Goal: Transaction & Acquisition: Purchase product/service

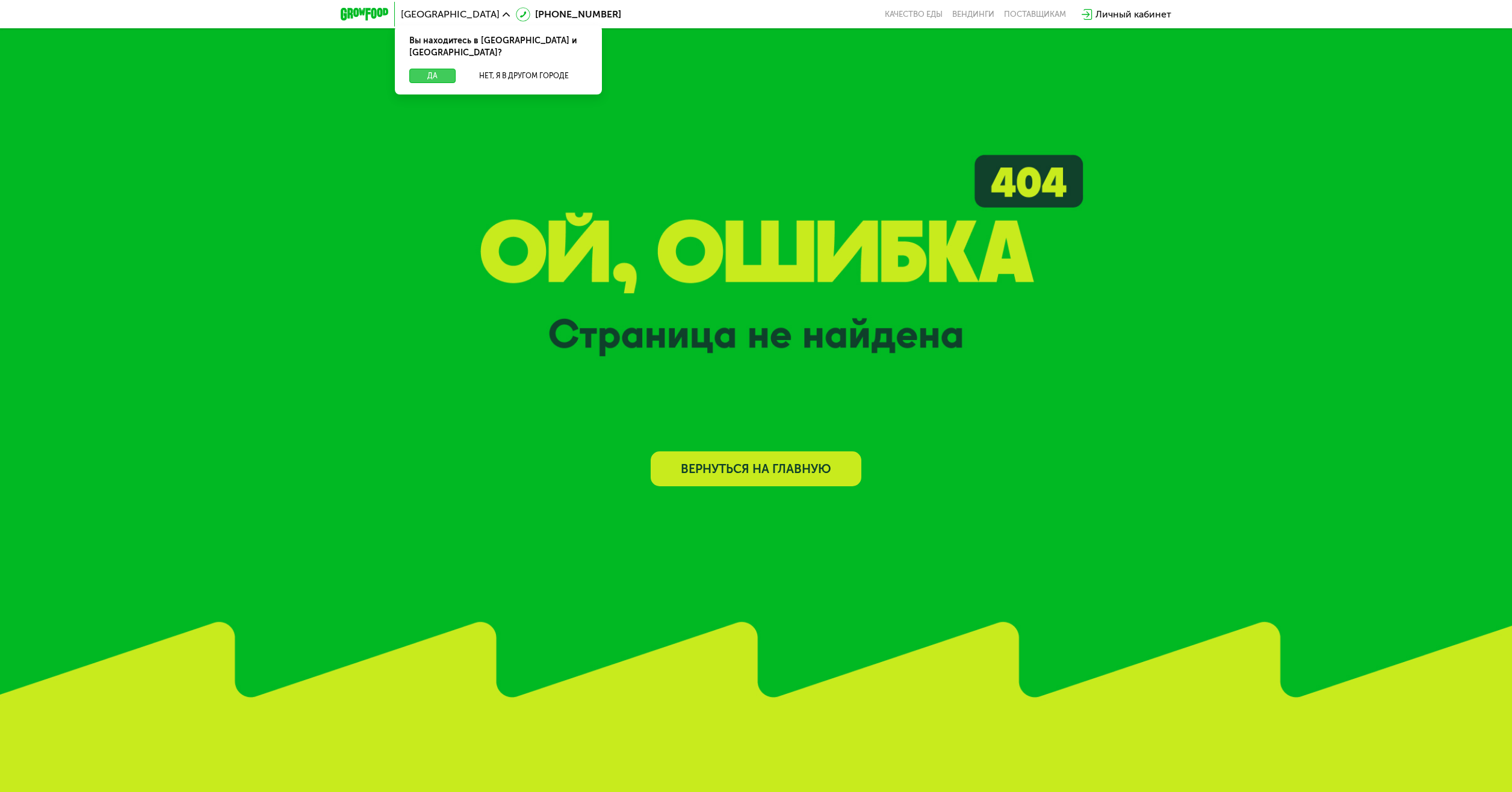
click at [438, 69] on button "Да" at bounding box center [432, 76] width 46 height 15
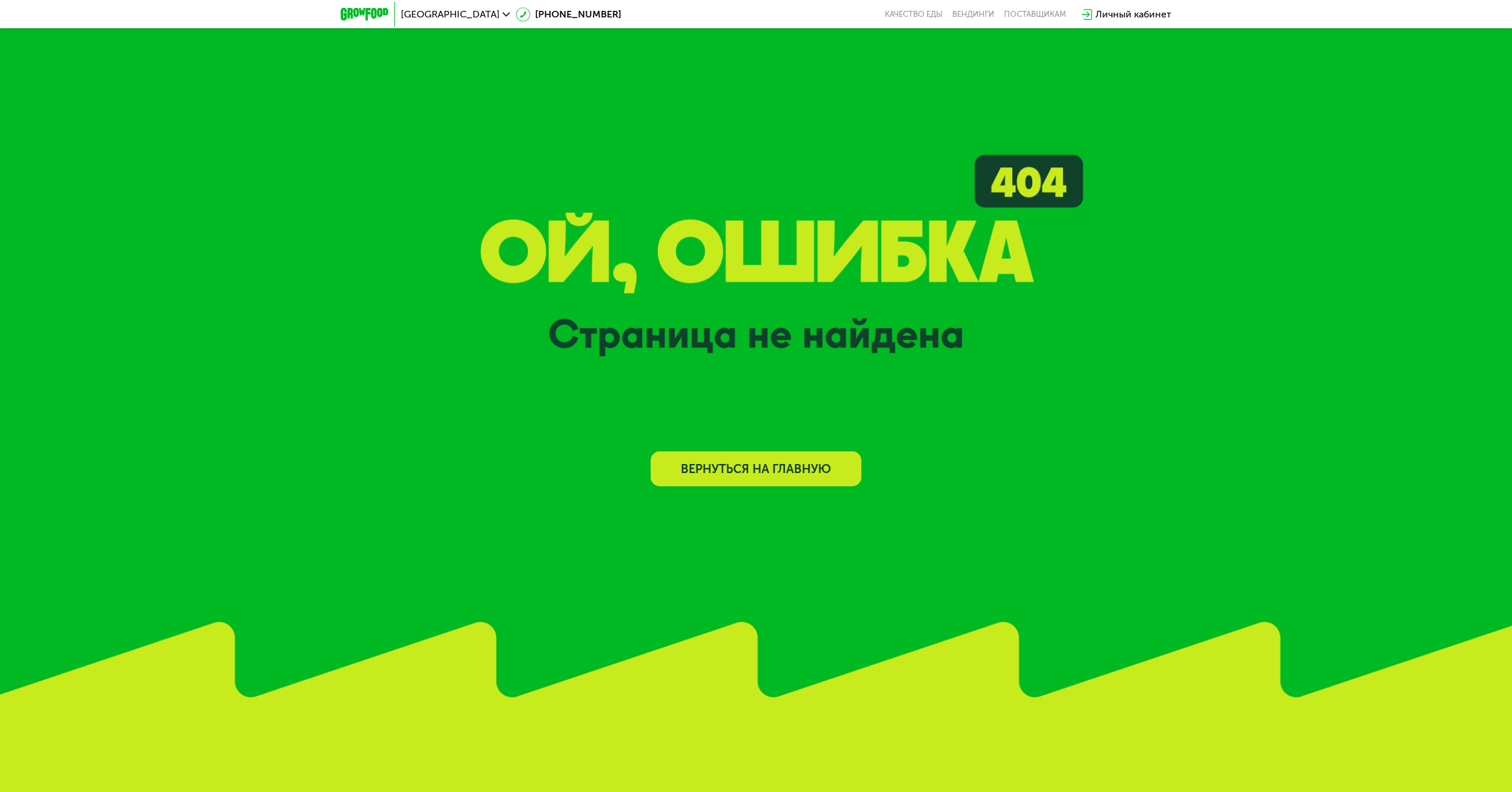
click at [744, 469] on link "Вернуться на главную" at bounding box center [756, 469] width 211 height 35
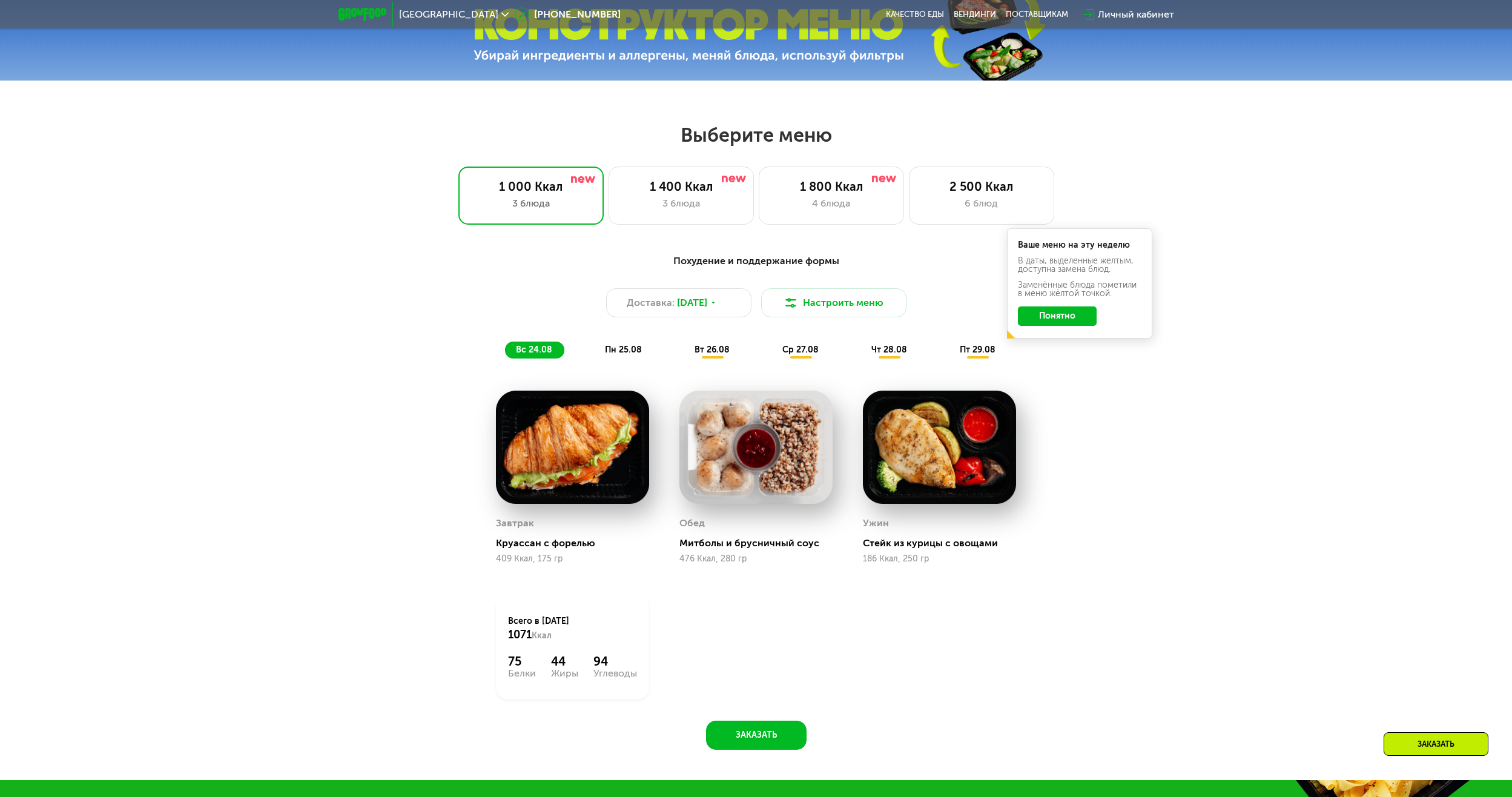
scroll to position [727, 0]
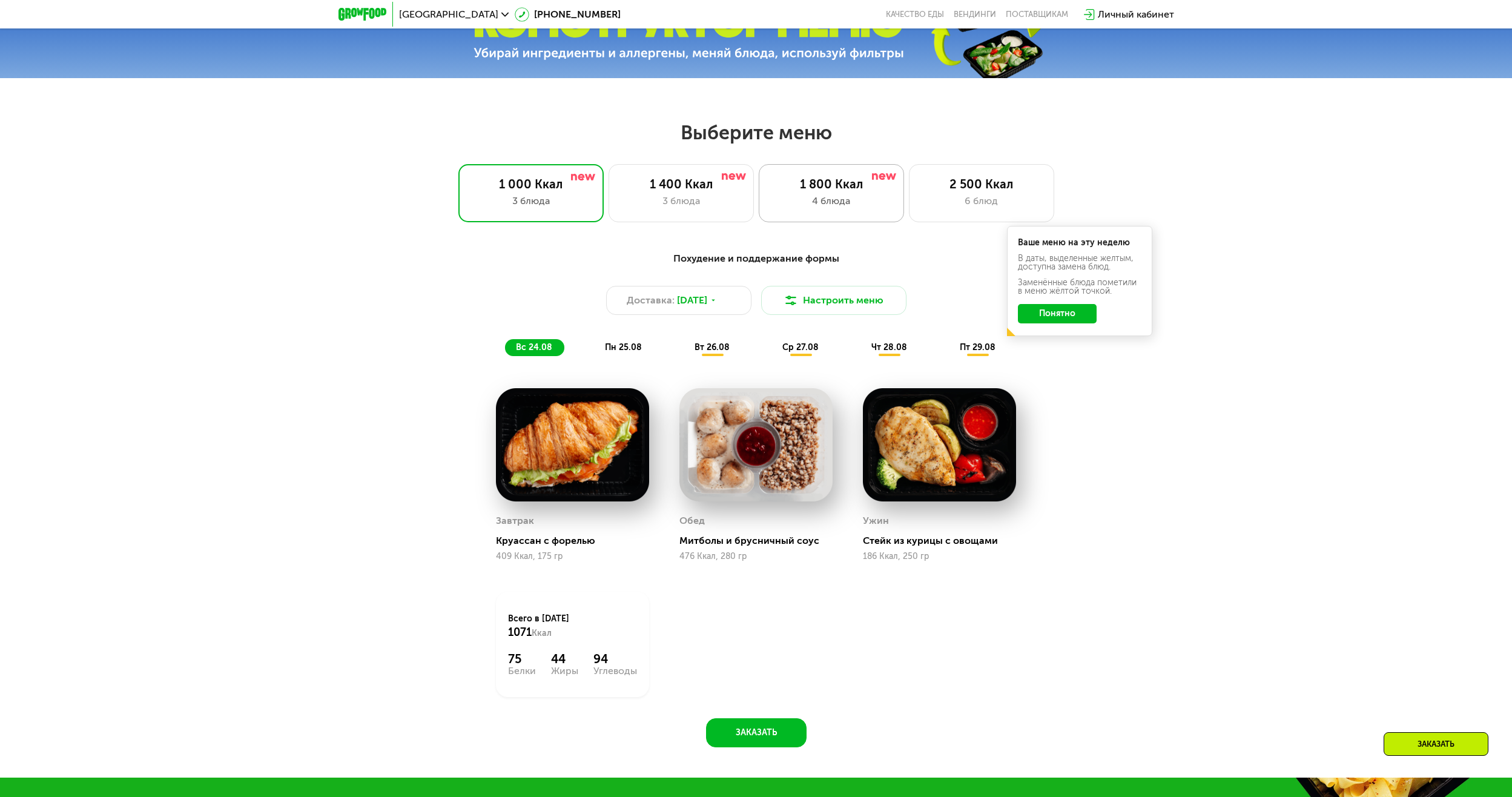
drag, startPoint x: 840, startPoint y: 195, endPoint x: 865, endPoint y: 205, distance: 26.9
click at [840, 191] on div "1 800 Ккал" at bounding box center [832, 185] width 120 height 15
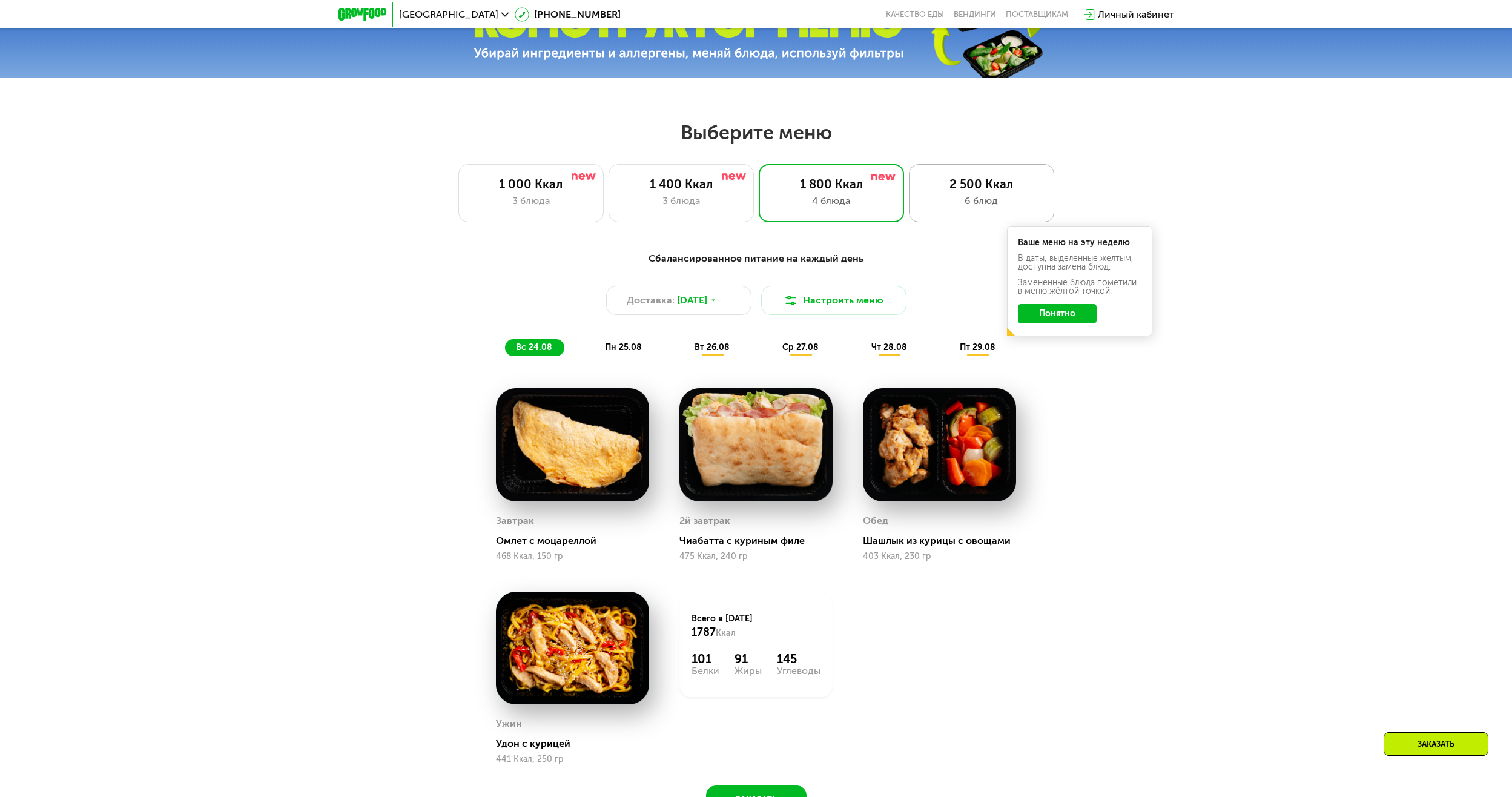
click at [952, 203] on div "6 блюд" at bounding box center [981, 201] width 120 height 15
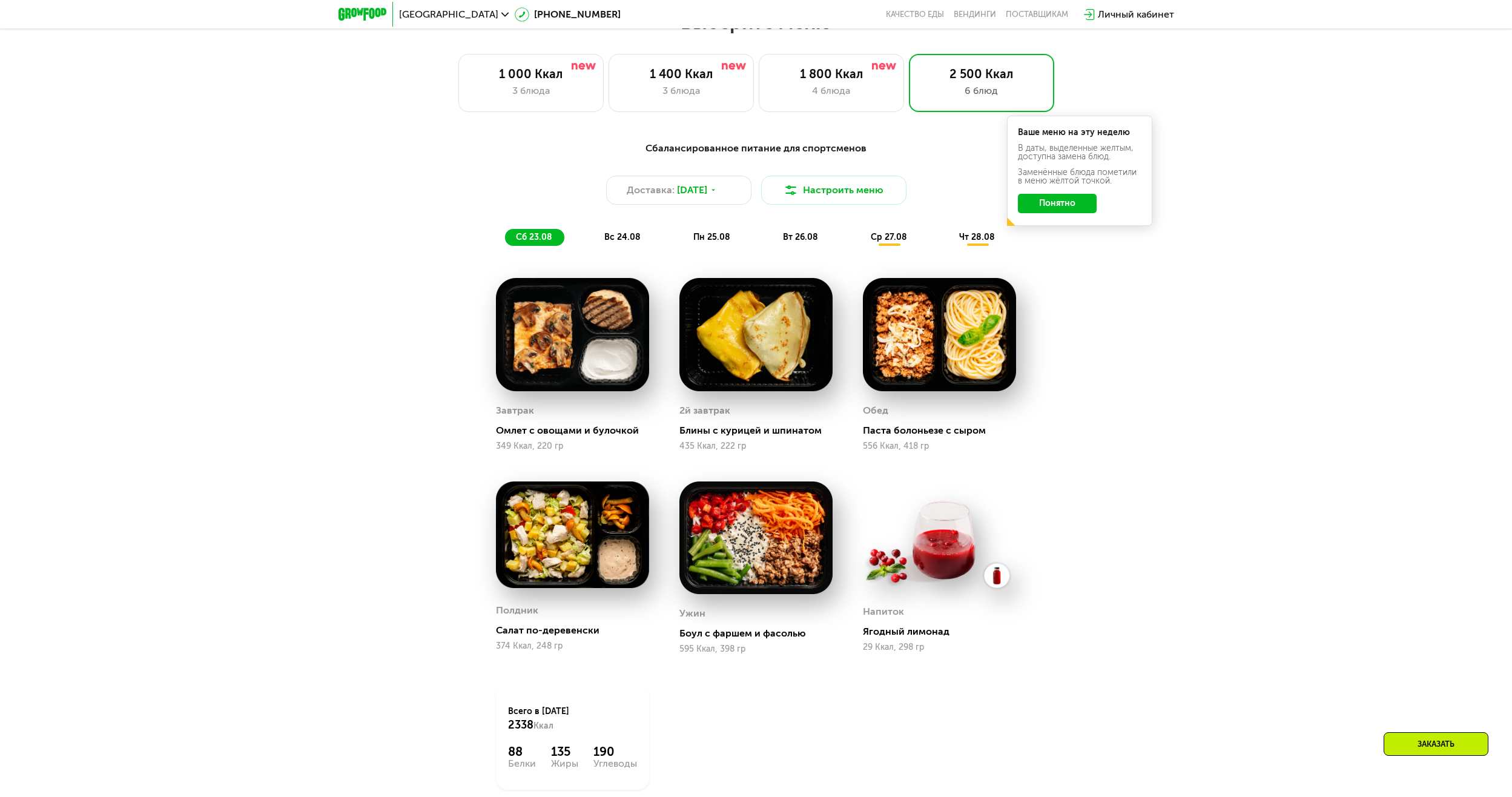
scroll to position [848, 0]
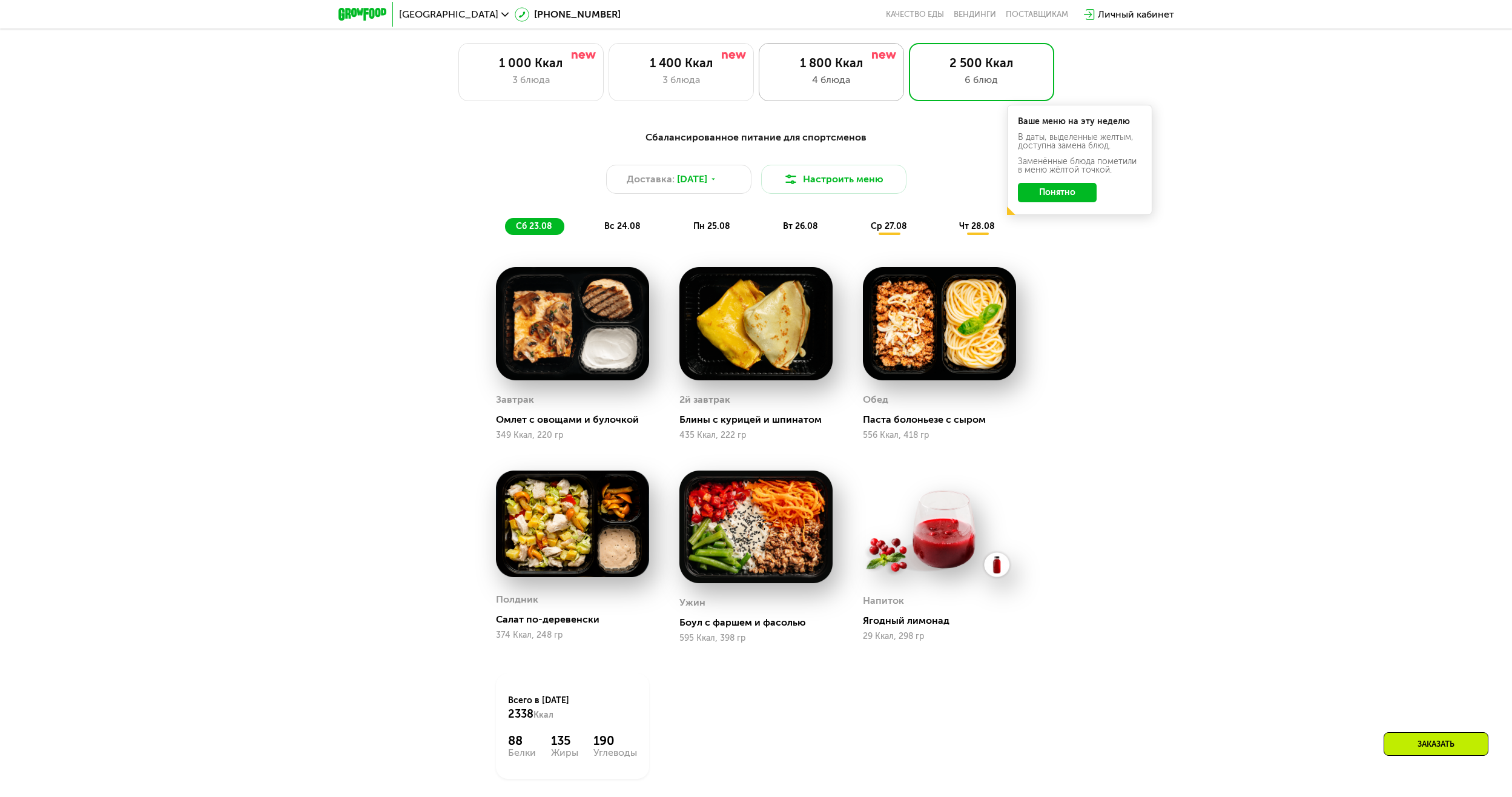
click at [909, 91] on div "1 800 Ккал 4 блюда" at bounding box center [981, 72] width 145 height 58
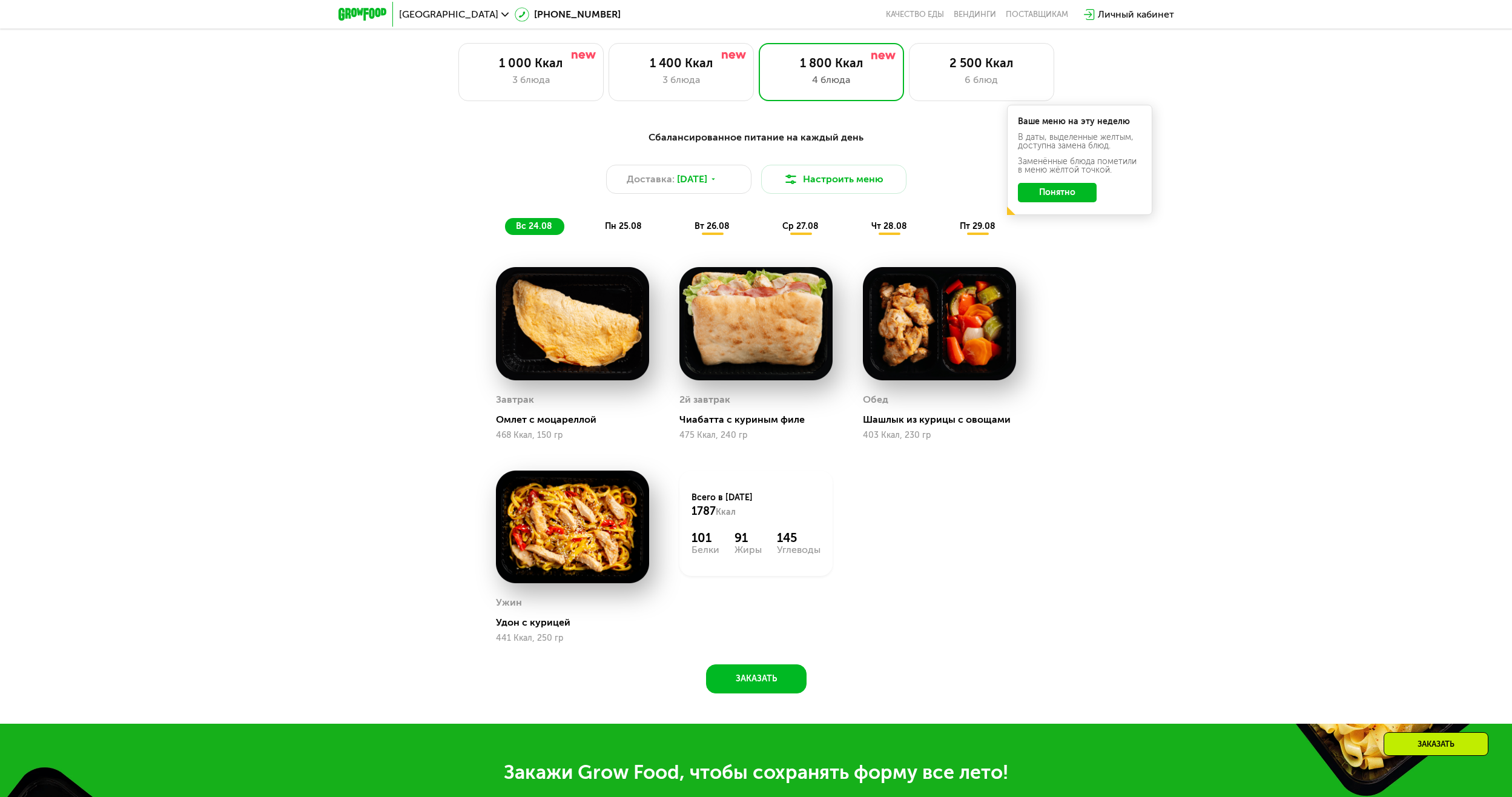
click at [637, 228] on span "пн 25.08" at bounding box center [623, 226] width 37 height 10
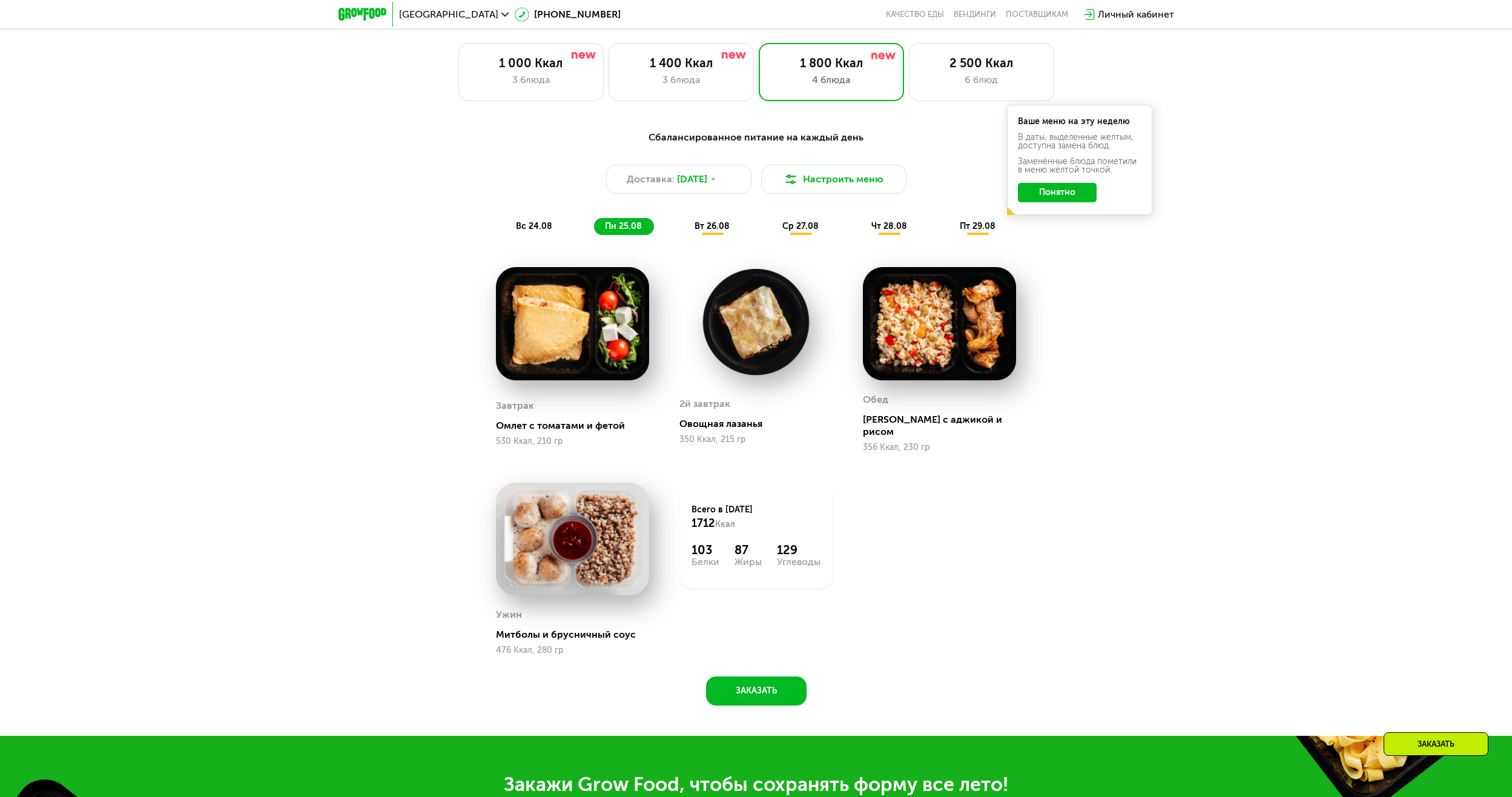
click at [703, 227] on span "вт 26.08" at bounding box center [712, 226] width 35 height 10
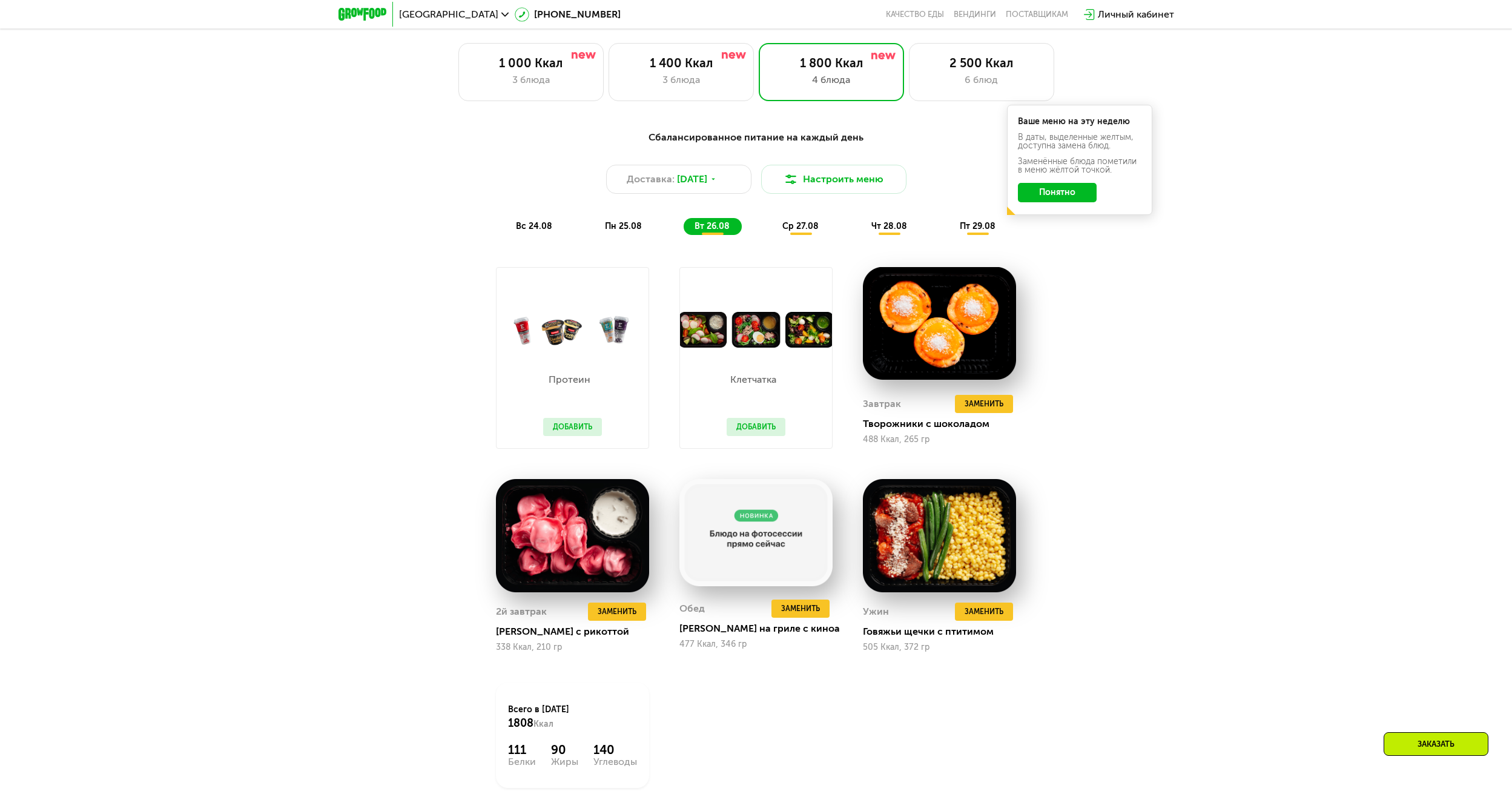
click at [802, 242] on div "Сбалансированное питание на каждый день Доставка: [DATE] Настроить меню вс 24.0…" at bounding box center [756, 182] width 732 height 119
click at [807, 230] on span "ср 27.08" at bounding box center [800, 226] width 36 height 10
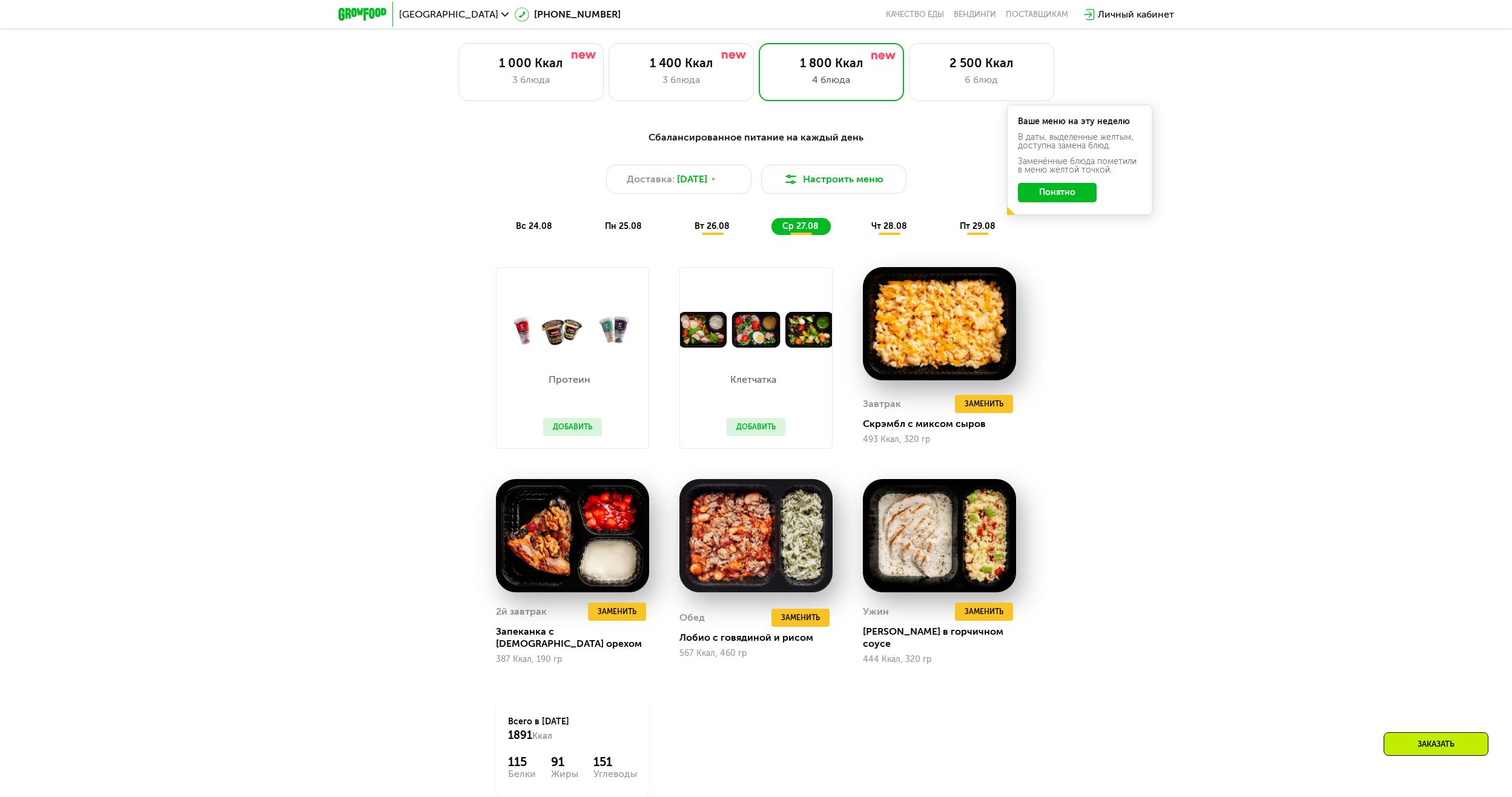
click at [886, 231] on span "чт 28.08" at bounding box center [889, 226] width 36 height 10
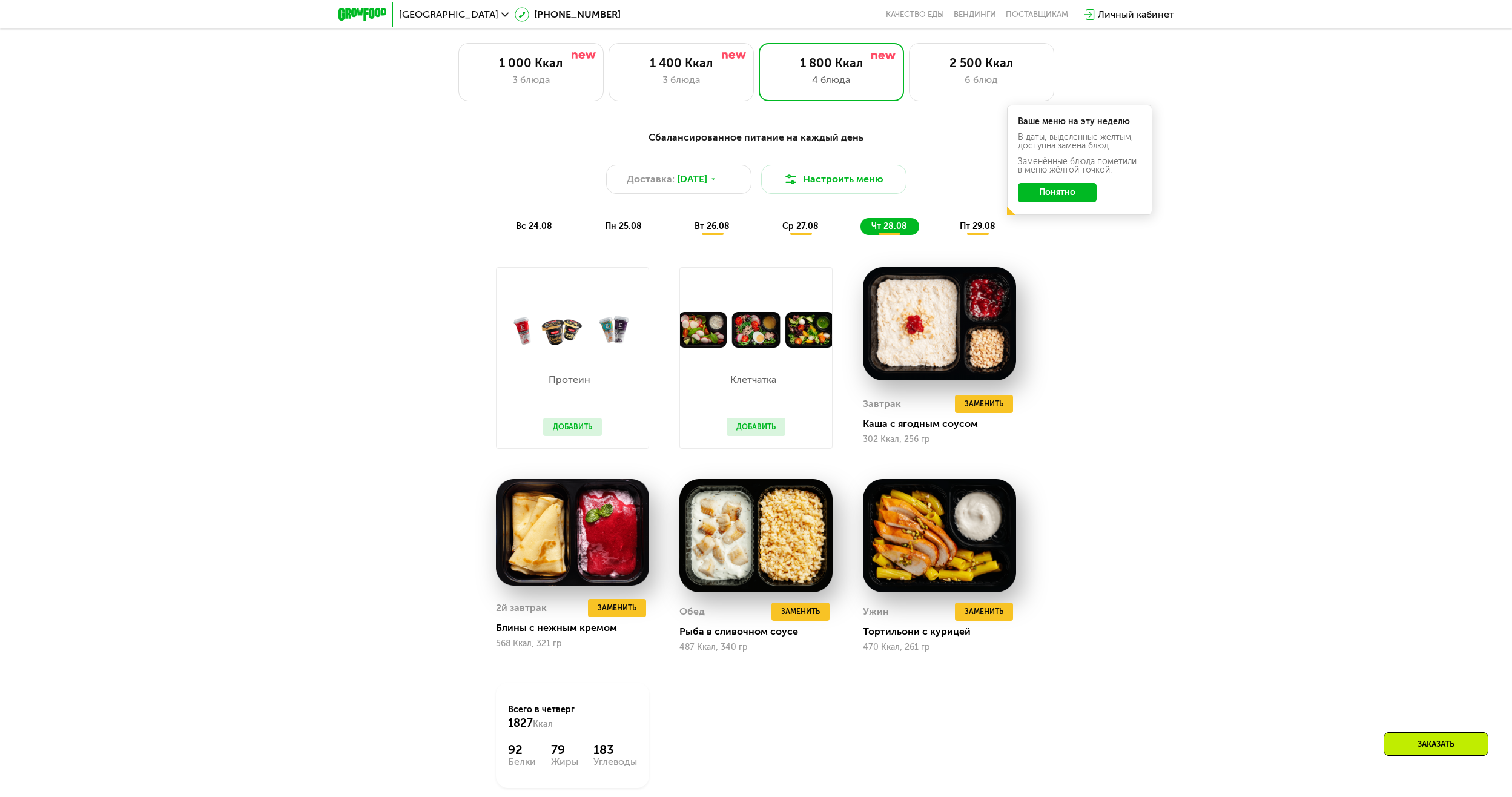
click at [962, 230] on span "пт 29.08" at bounding box center [978, 226] width 36 height 10
